Goal: Transaction & Acquisition: Purchase product/service

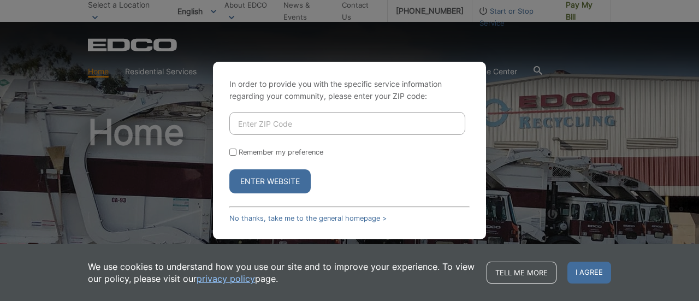
click at [343, 121] on input "Enter ZIP Code" at bounding box center [347, 123] width 236 height 23
type input "91935"
click at [266, 182] on button "Enter Website" at bounding box center [269, 181] width 81 height 24
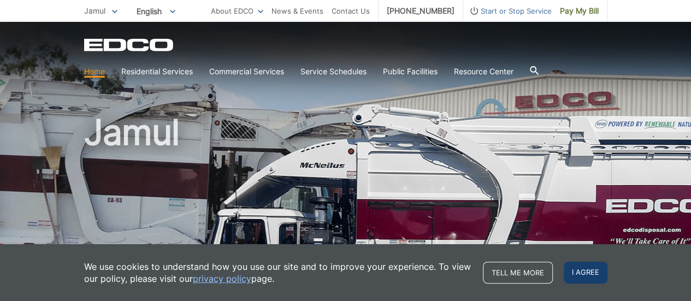
click at [593, 267] on span "I agree" at bounding box center [585, 272] width 44 height 22
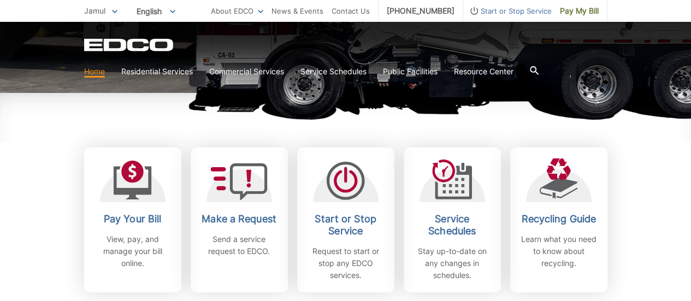
scroll to position [281, 0]
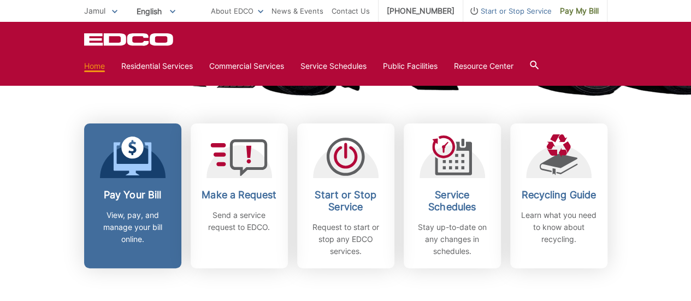
click at [135, 201] on div "Pay Your Bill View, pay, and manage your bill online." at bounding box center [132, 217] width 81 height 56
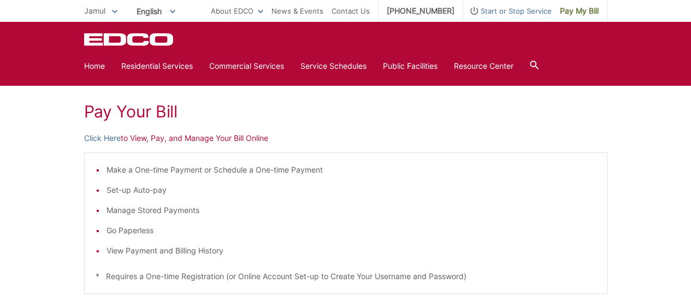
scroll to position [140, 0]
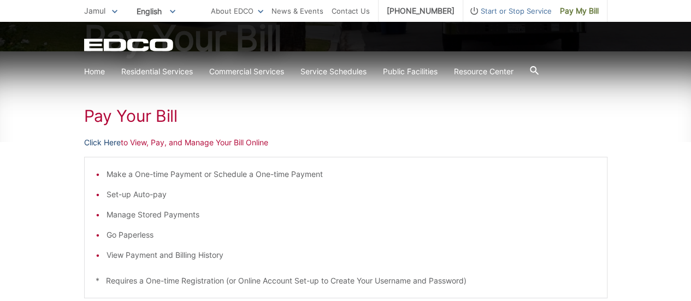
click at [111, 145] on link "Click Here" at bounding box center [102, 142] width 37 height 12
